Goal: Task Accomplishment & Management: Use online tool/utility

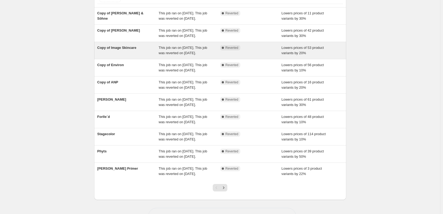
scroll to position [113, 0]
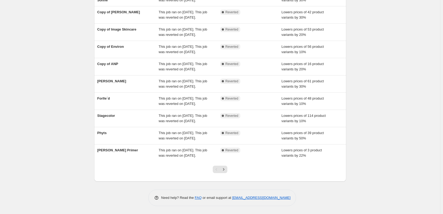
click at [229, 168] on div at bounding box center [219, 171] width 21 height 20
click at [227, 168] on button "Next" at bounding box center [223, 169] width 7 height 7
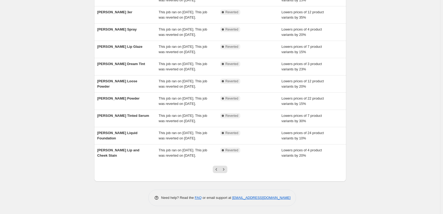
click at [227, 168] on button "Next" at bounding box center [223, 169] width 7 height 7
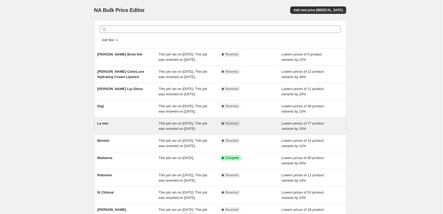
click at [113, 131] on div "La mer" at bounding box center [128, 126] width 62 height 11
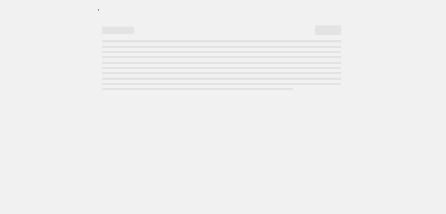
select select "percentage"
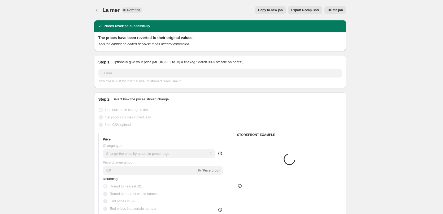
click at [280, 16] on div "La mer. This page is ready La mer Complete Reverted Copy to new job Export Reca…" at bounding box center [220, 10] width 252 height 20
select select "vendor"
click at [280, 12] on span "Copy to new job" at bounding box center [270, 10] width 25 height 4
select select "percentage"
select select "vendor"
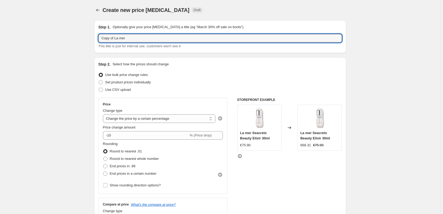
drag, startPoint x: 115, startPoint y: 38, endPoint x: 84, endPoint y: 42, distance: 32.1
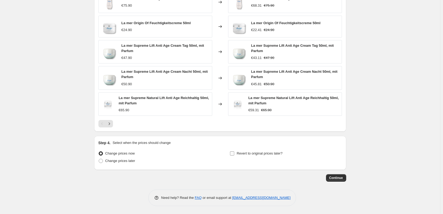
type input "La mer"
click at [258, 150] on label "Revert to original prices later?" at bounding box center [256, 153] width 53 height 7
click at [234, 151] on input "Revert to original prices later?" at bounding box center [232, 153] width 4 height 4
checkbox input "true"
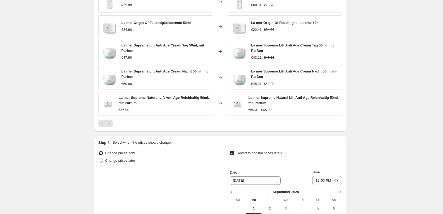
scroll to position [472, 0]
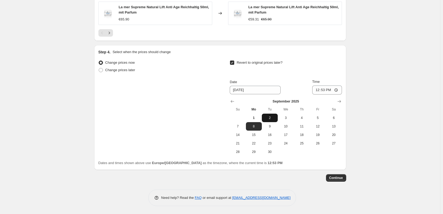
click at [271, 120] on span "2" at bounding box center [270, 118] width 12 height 4
type input "9/2/2025"
click at [317, 90] on input "12:53" at bounding box center [327, 89] width 30 height 9
type input "03:00"
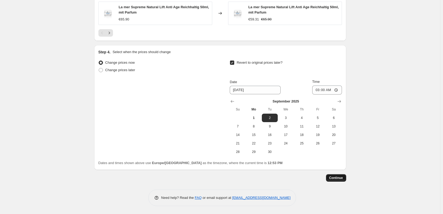
click at [336, 179] on span "Continue" at bounding box center [336, 178] width 14 height 4
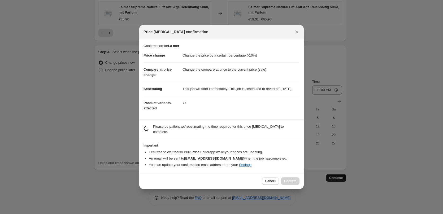
scroll to position [0, 0]
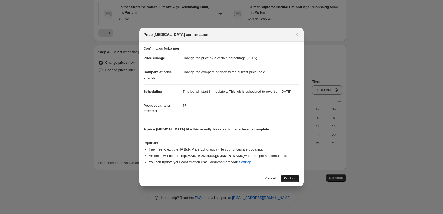
click at [287, 180] on span "Confirm" at bounding box center [290, 178] width 12 height 4
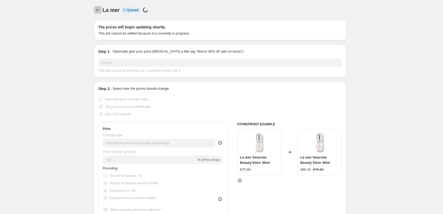
click at [98, 9] on icon "Price change jobs" at bounding box center [97, 9] width 5 height 5
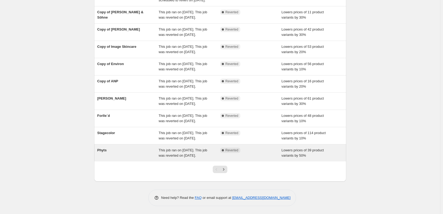
scroll to position [113, 0]
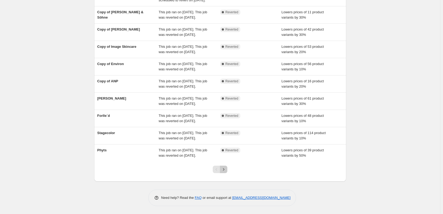
click at [226, 169] on icon "Next" at bounding box center [223, 169] width 5 height 5
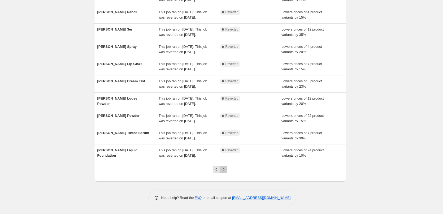
click at [226, 169] on icon "Next" at bounding box center [223, 169] width 5 height 5
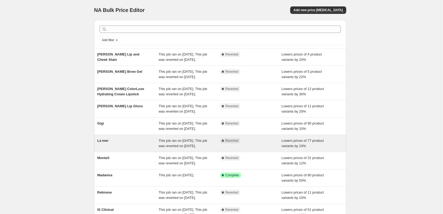
click at [104, 149] on div "La mer" at bounding box center [128, 143] width 62 height 11
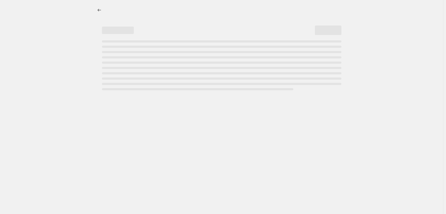
select select "percentage"
select select "vendor"
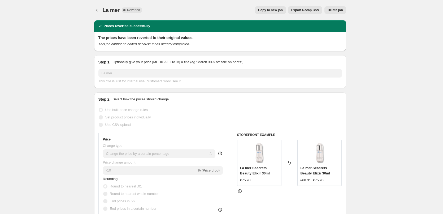
click at [333, 10] on span "Delete job" at bounding box center [335, 10] width 15 height 4
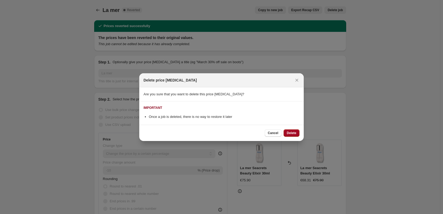
click at [290, 135] on button "Delete" at bounding box center [292, 132] width 16 height 7
